Goal: Find specific page/section: Find specific page/section

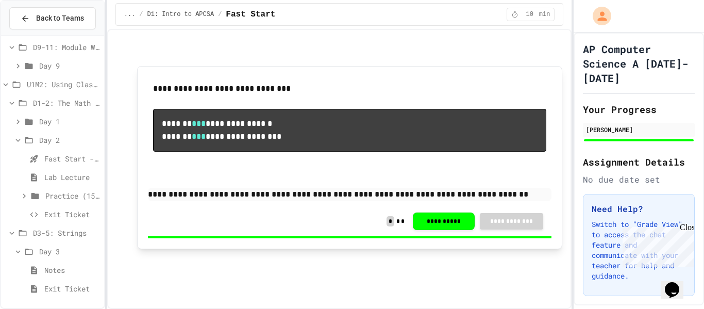
scroll to position [115, 0]
click at [11, 233] on icon at bounding box center [11, 233] width 9 height 9
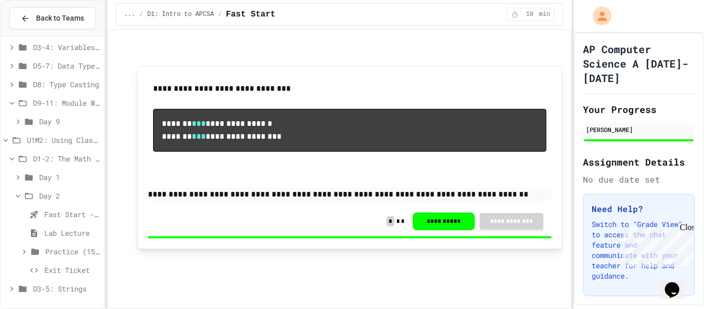
scroll to position [60, 0]
click at [72, 268] on span "Exit Ticket" at bounding box center [72, 269] width 56 height 11
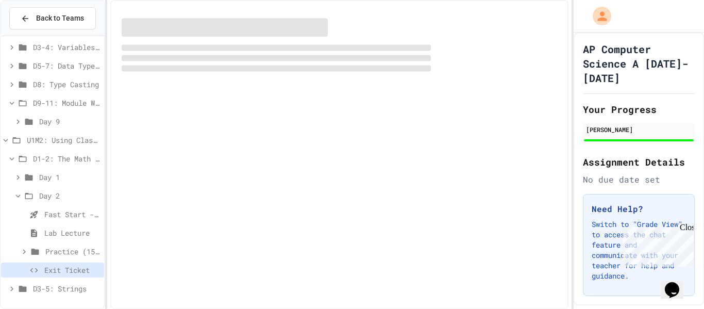
scroll to position [52, 0]
